Goal: Find specific page/section: Find specific page/section

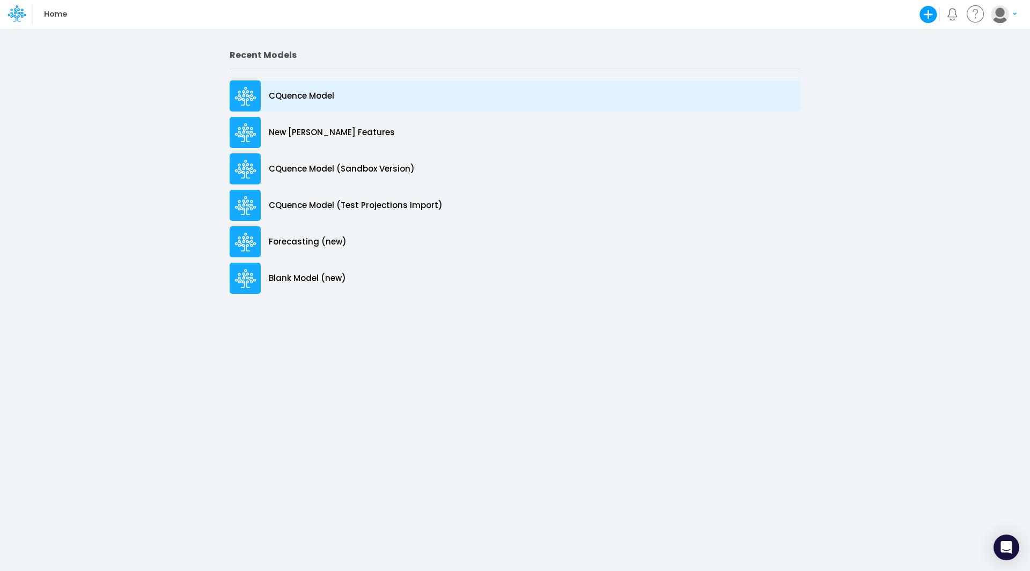
click at [299, 97] on p "CQuence Model" at bounding box center [301, 96] width 65 height 12
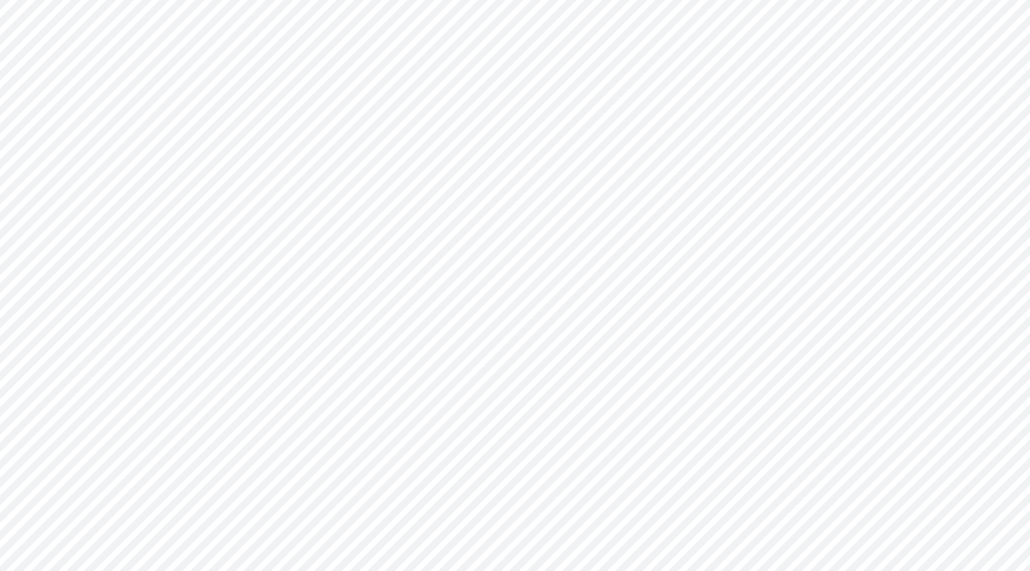
type input "Consolidated All by Month"
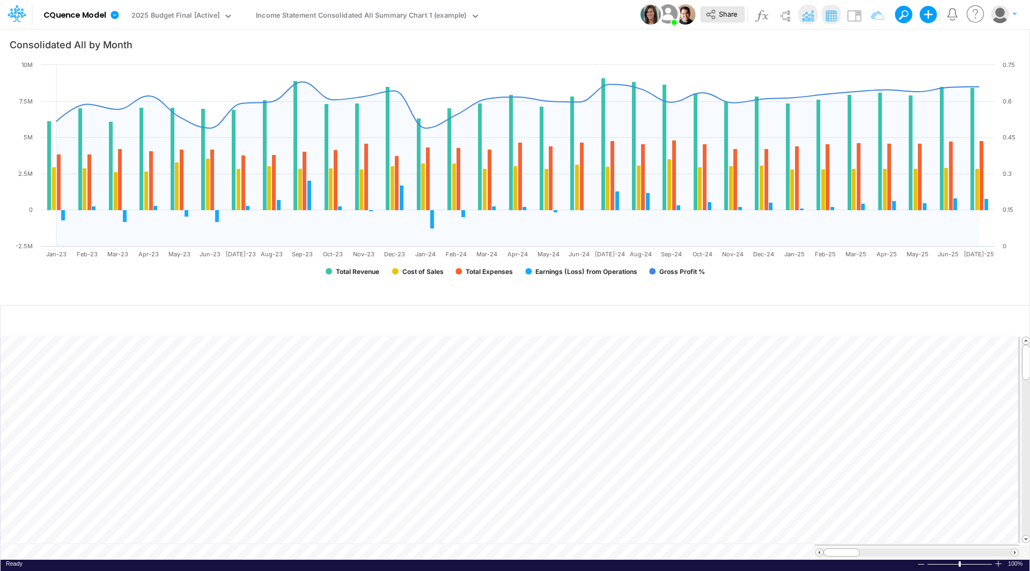
click at [704, 13] on button "Share" at bounding box center [722, 14] width 45 height 17
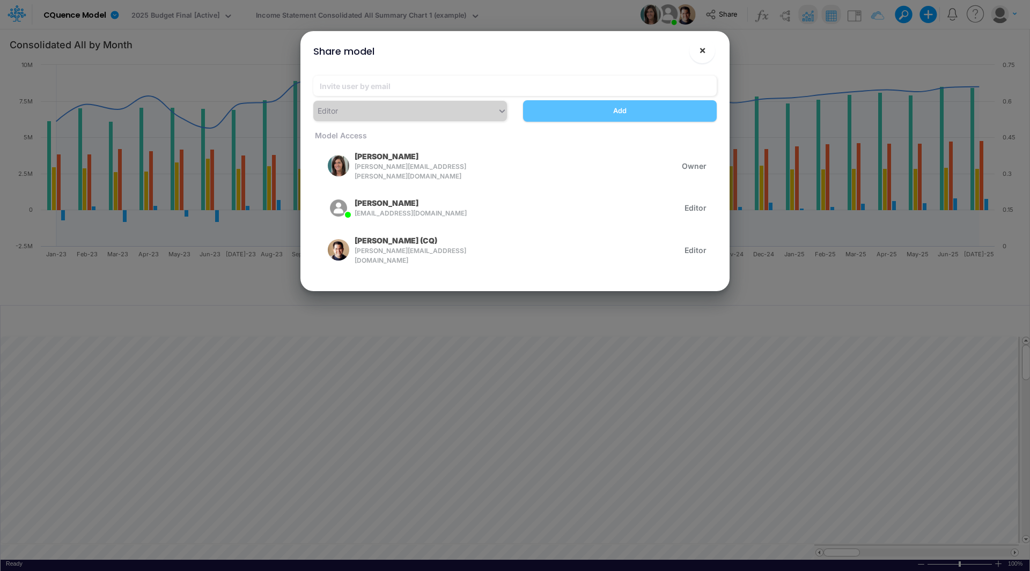
click at [704, 48] on span "×" at bounding box center [702, 49] width 7 height 13
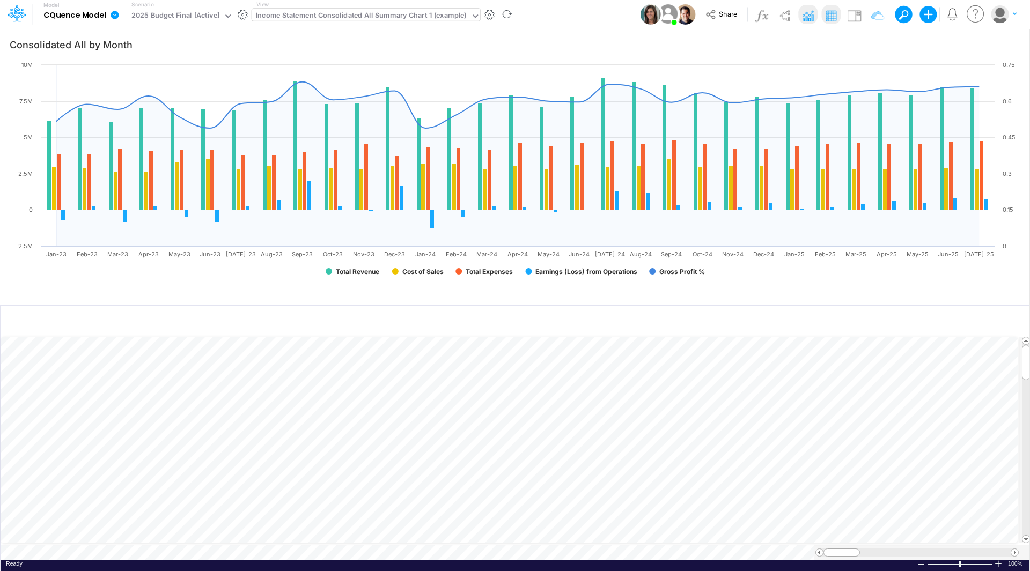
click at [299, 13] on div "Income Statement Consolidated All Summary Chart 1 (example)" at bounding box center [361, 16] width 211 height 12
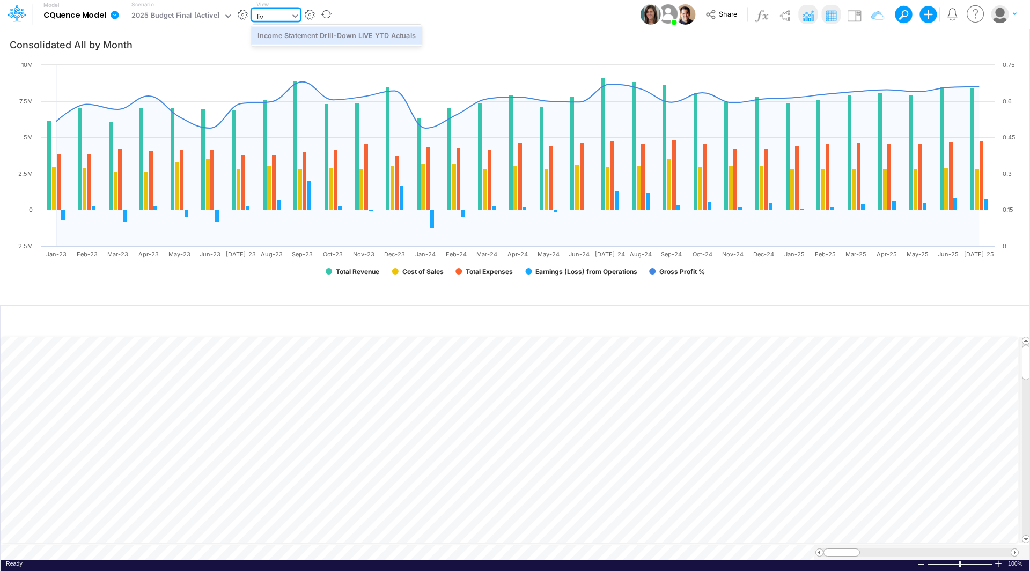
type input "live"
click at [329, 35] on div "Income Statement Drill-Down LIVE YTD Actuals" at bounding box center [337, 35] width 170 height 18
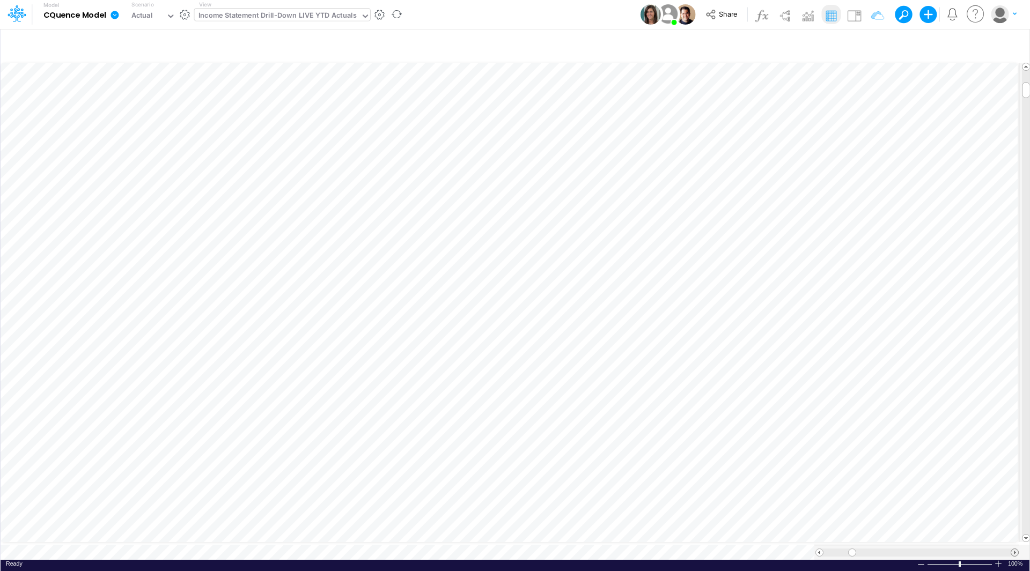
click at [1012, 549] on span at bounding box center [1014, 552] width 7 height 7
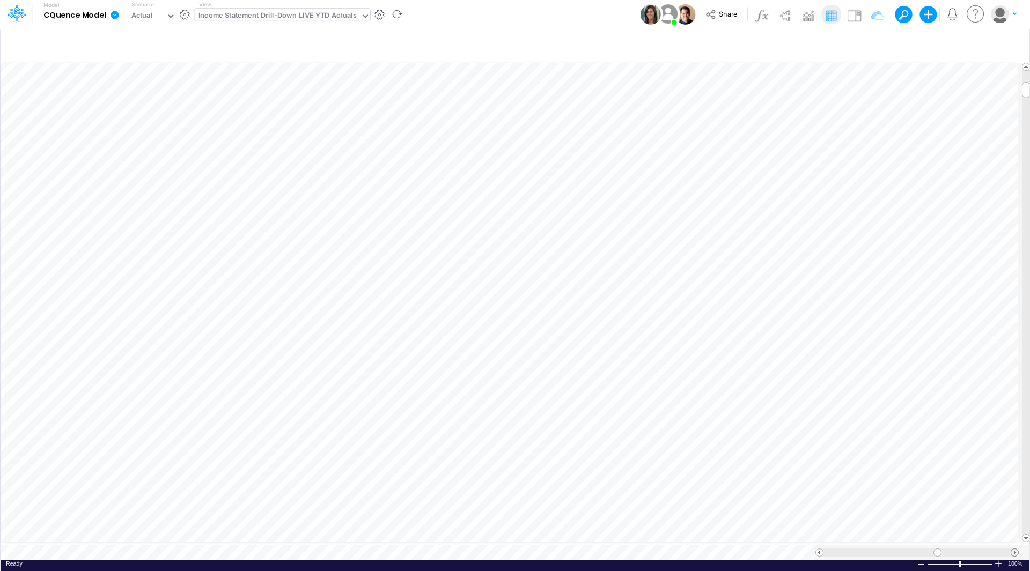
click at [1012, 549] on span at bounding box center [1014, 552] width 7 height 7
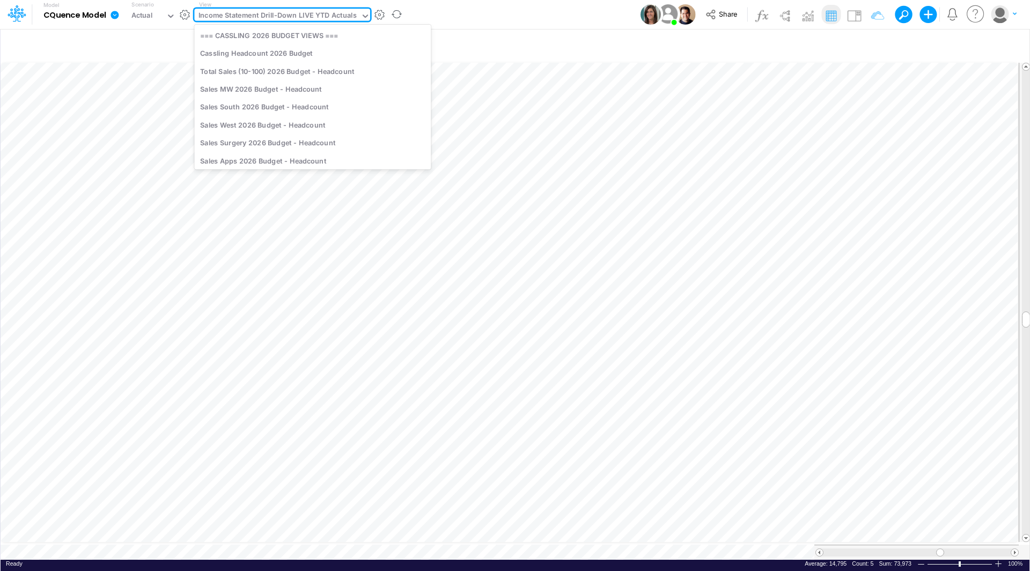
click at [327, 15] on div "Income Statement Drill-Down LIVE YTD Actuals" at bounding box center [277, 16] width 158 height 12
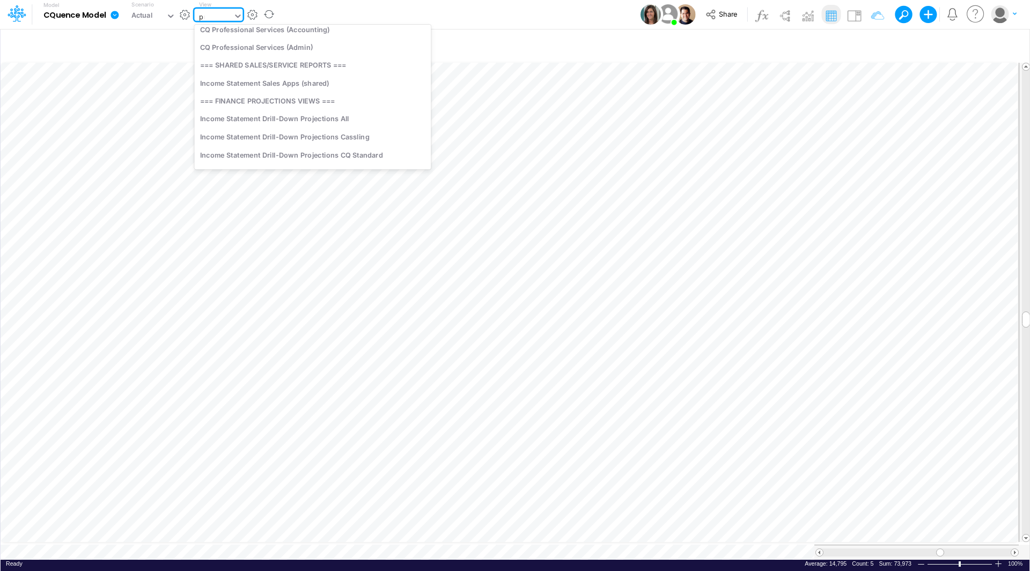
scroll to position [66, 0]
type input "proj"
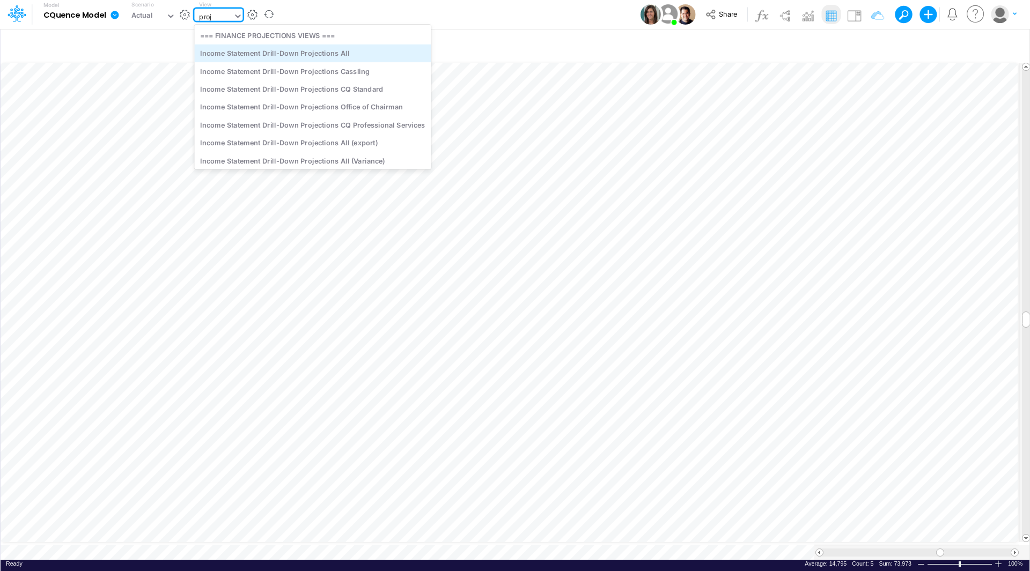
click at [319, 57] on div "Income Statement Drill-Down Projections All" at bounding box center [312, 54] width 236 height 18
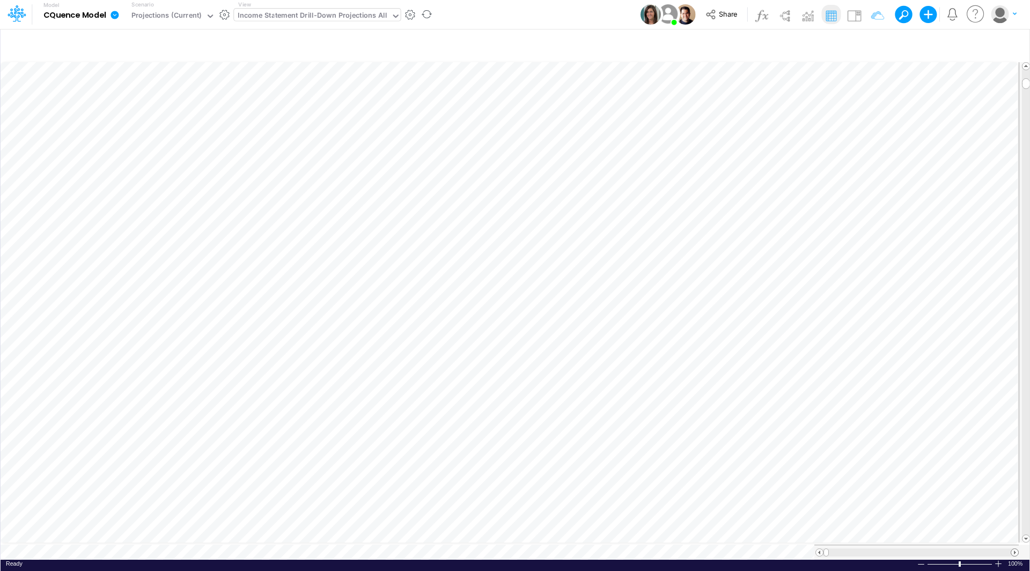
click at [1015, 549] on span at bounding box center [1014, 552] width 7 height 7
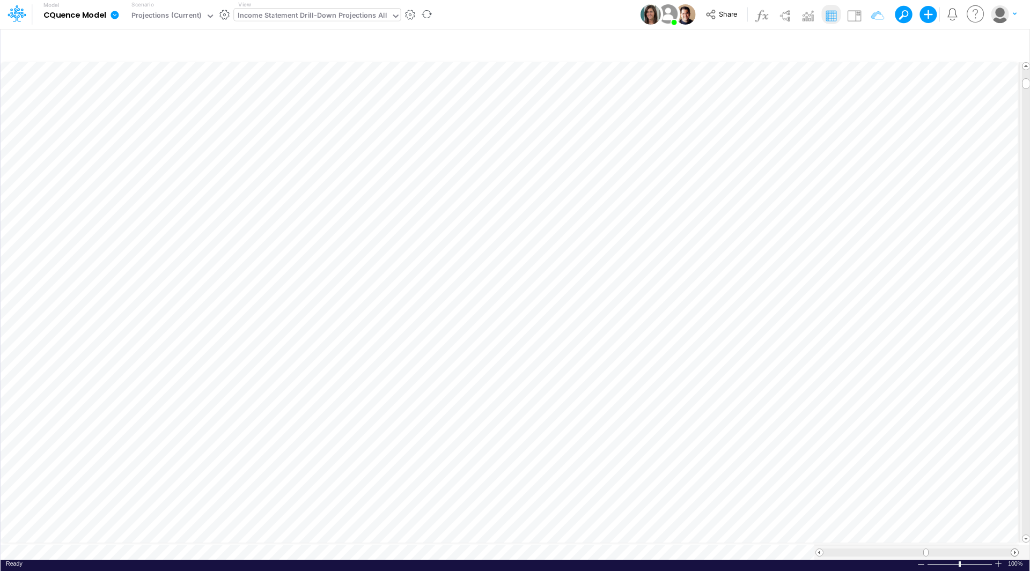
click at [1015, 549] on span at bounding box center [1014, 552] width 7 height 7
click at [1014, 549] on span at bounding box center [1014, 552] width 7 height 7
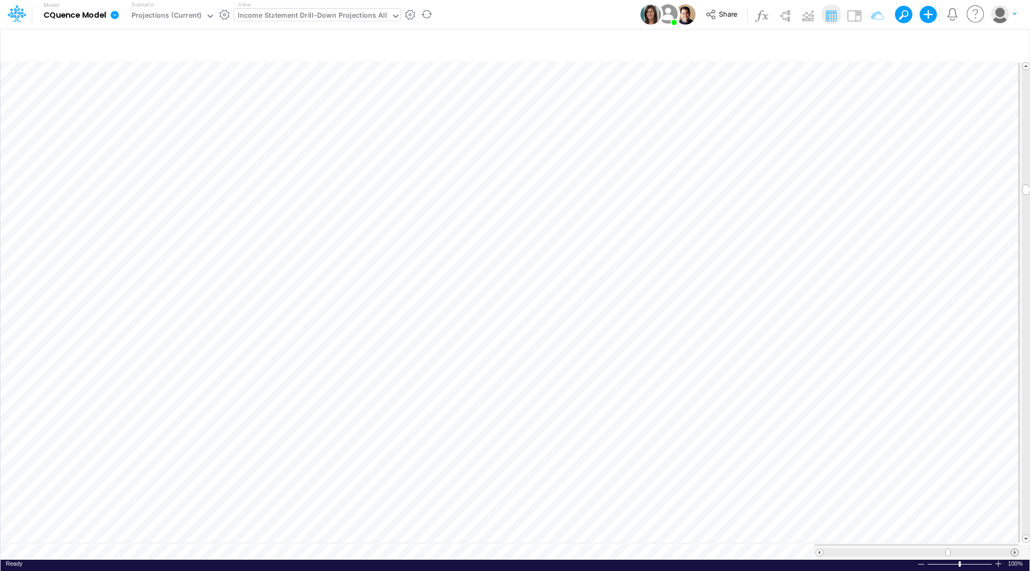
click at [1014, 549] on span at bounding box center [1014, 552] width 7 height 7
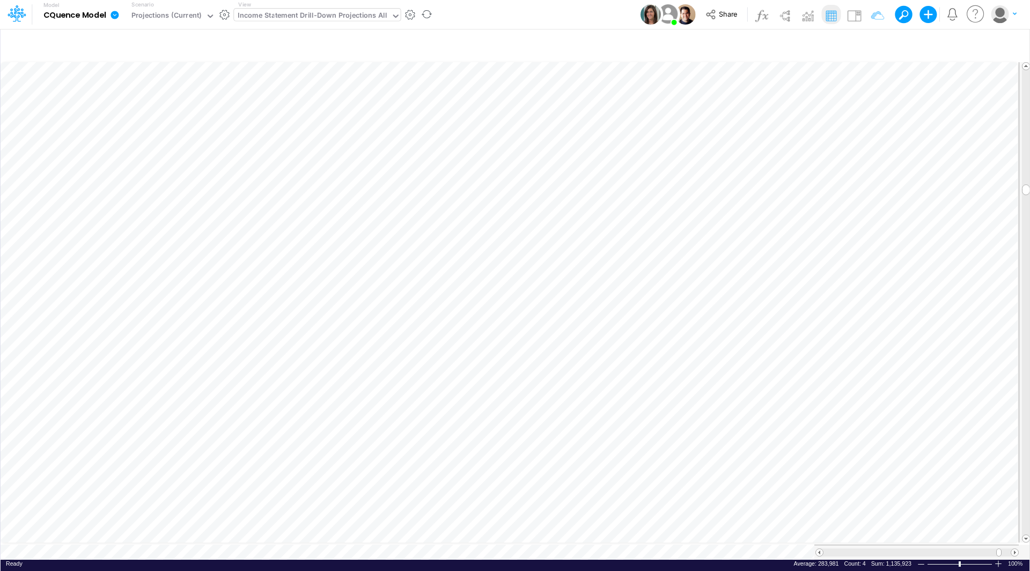
scroll to position [5, 1]
click at [818, 549] on span at bounding box center [819, 552] width 7 height 7
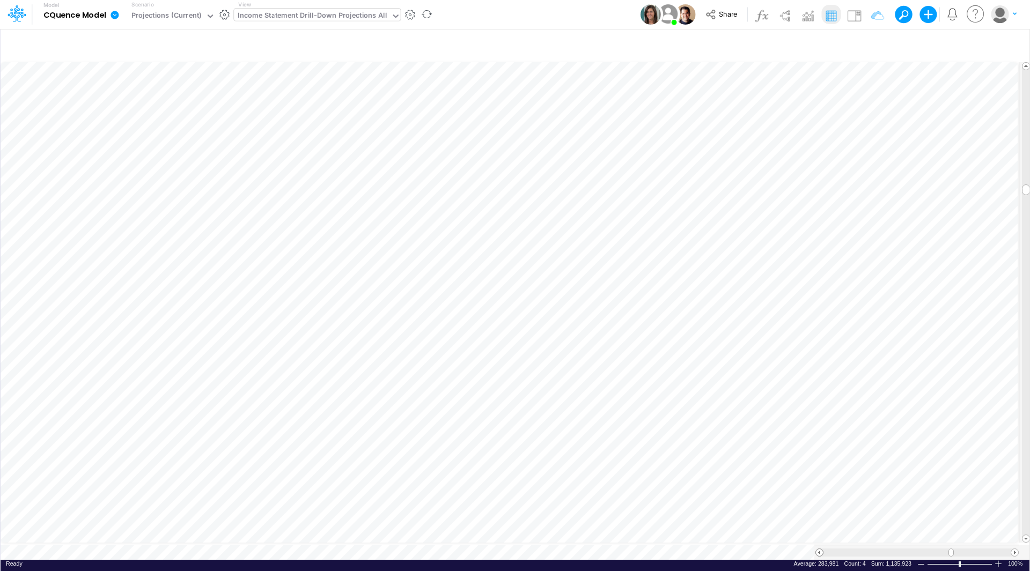
click at [818, 549] on span at bounding box center [819, 552] width 7 height 7
